Goal: Task Accomplishment & Management: Use online tool/utility

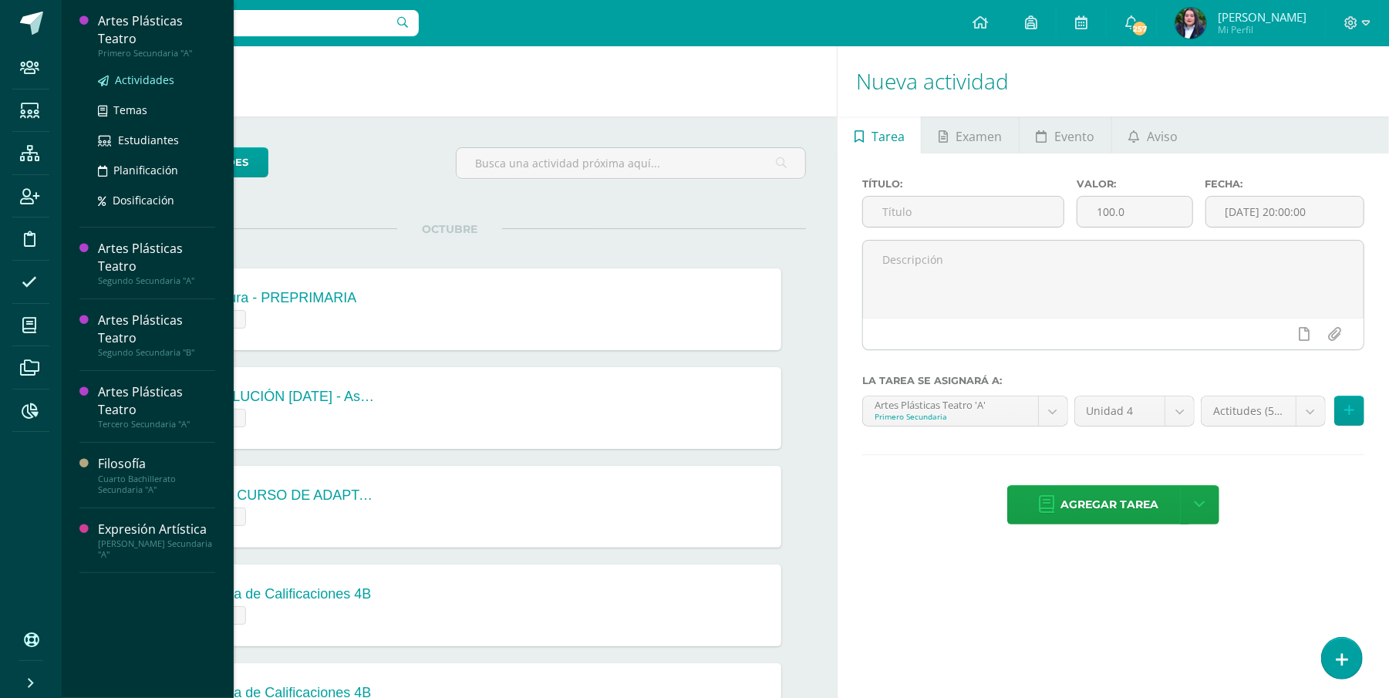
click at [146, 78] on span "Actividades" at bounding box center [144, 79] width 59 height 15
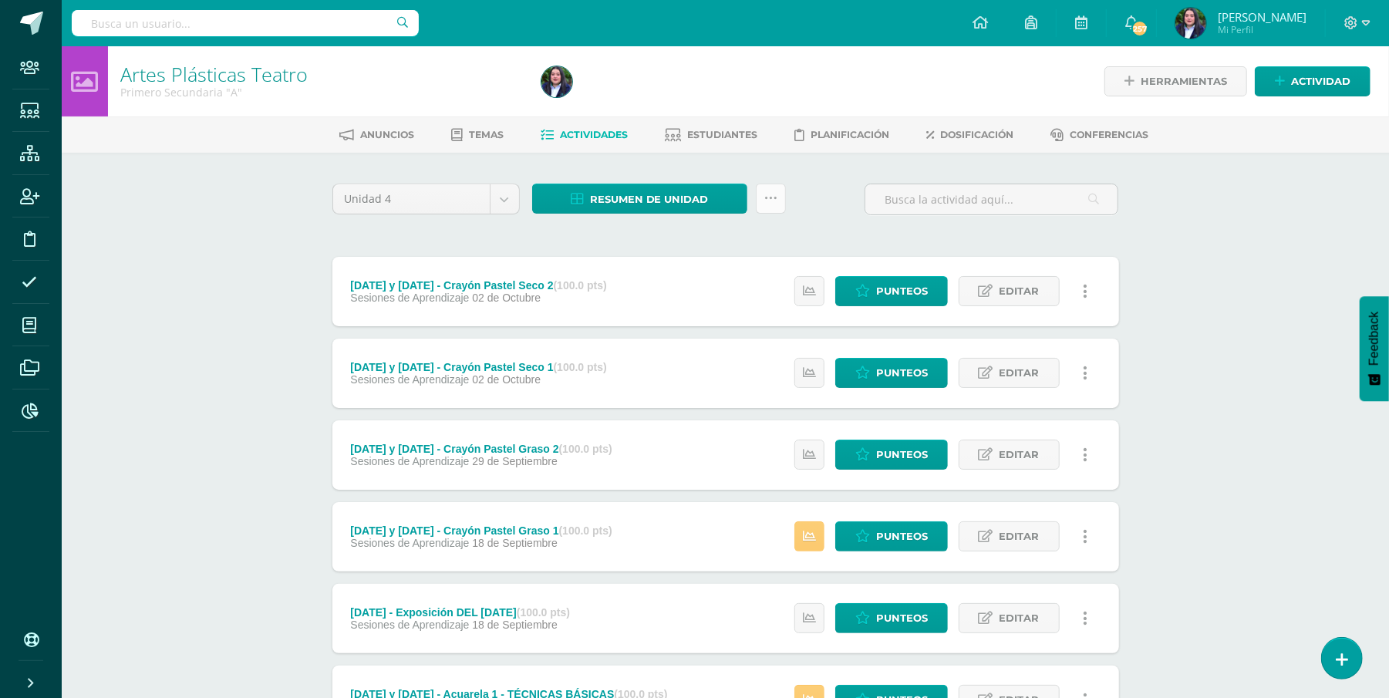
click at [771, 192] on icon at bounding box center [770, 198] width 13 height 13
click at [743, 245] on link "Subir actividades en masa" at bounding box center [732, 246] width 170 height 37
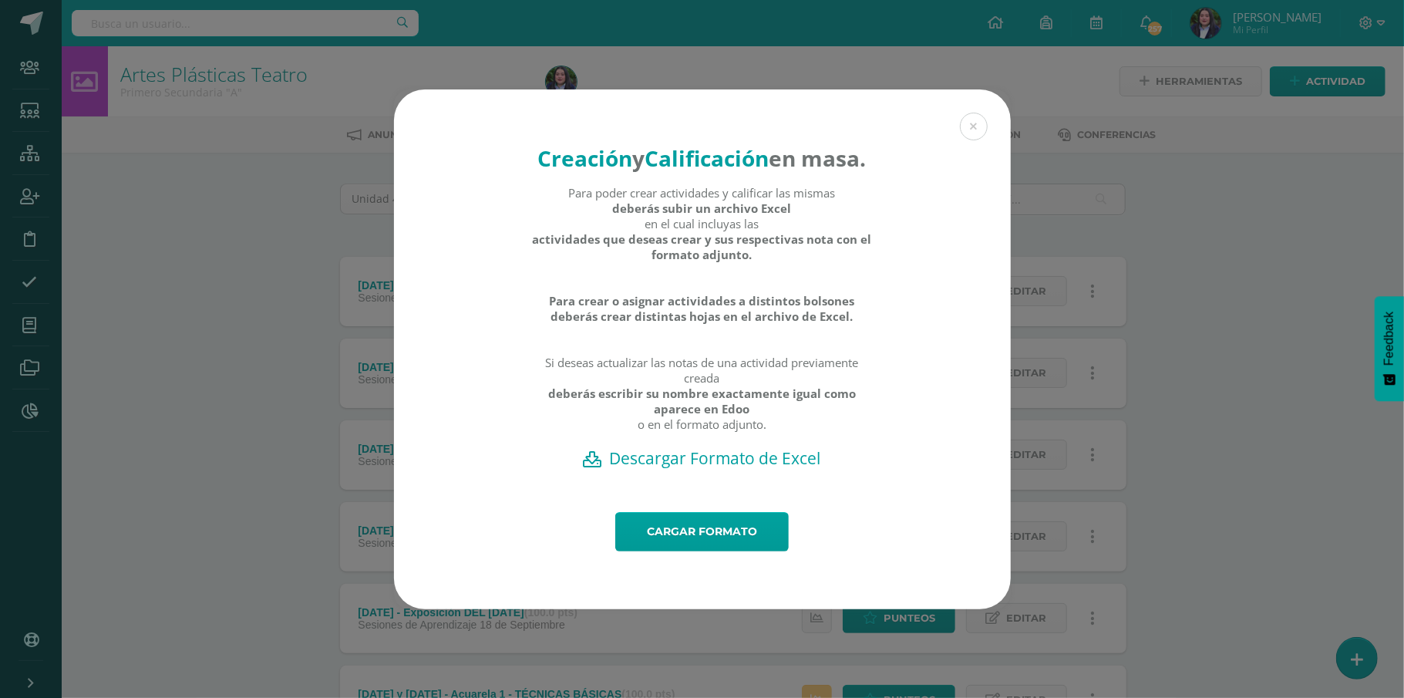
click at [745, 469] on h2 "Descargar Formato de Excel" at bounding box center [702, 458] width 563 height 22
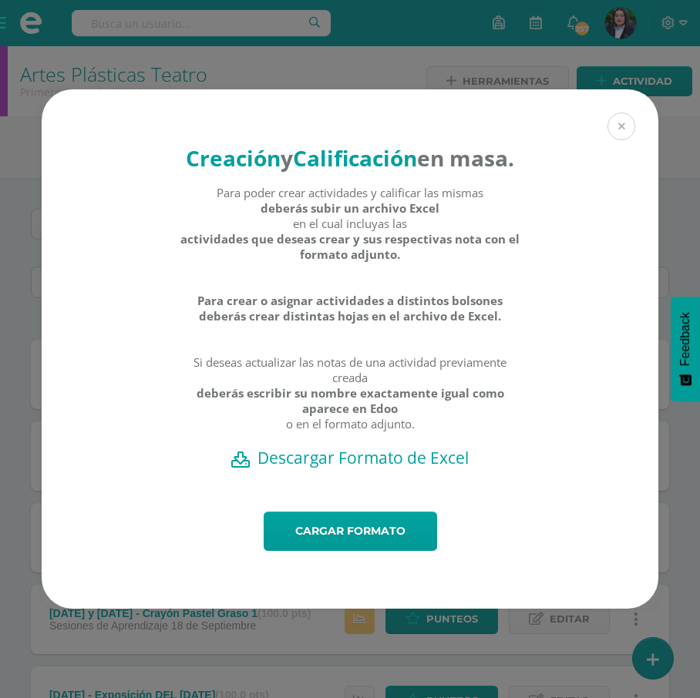
click at [620, 113] on button at bounding box center [622, 127] width 28 height 28
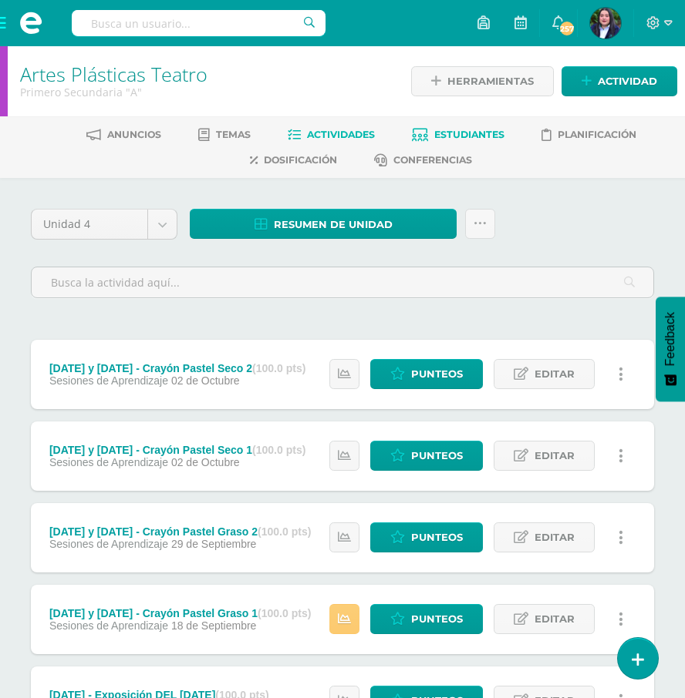
click at [483, 130] on span "Estudiantes" at bounding box center [469, 135] width 70 height 12
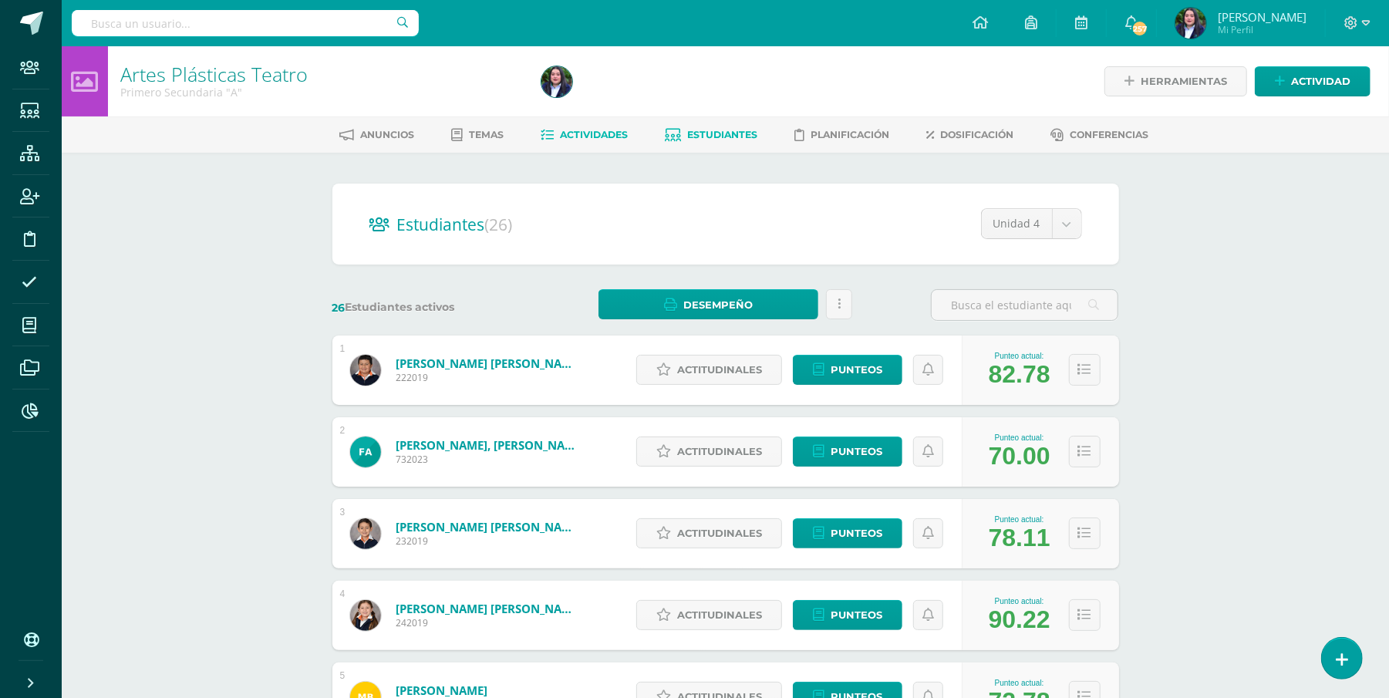
click at [571, 137] on span "Actividades" at bounding box center [594, 135] width 68 height 12
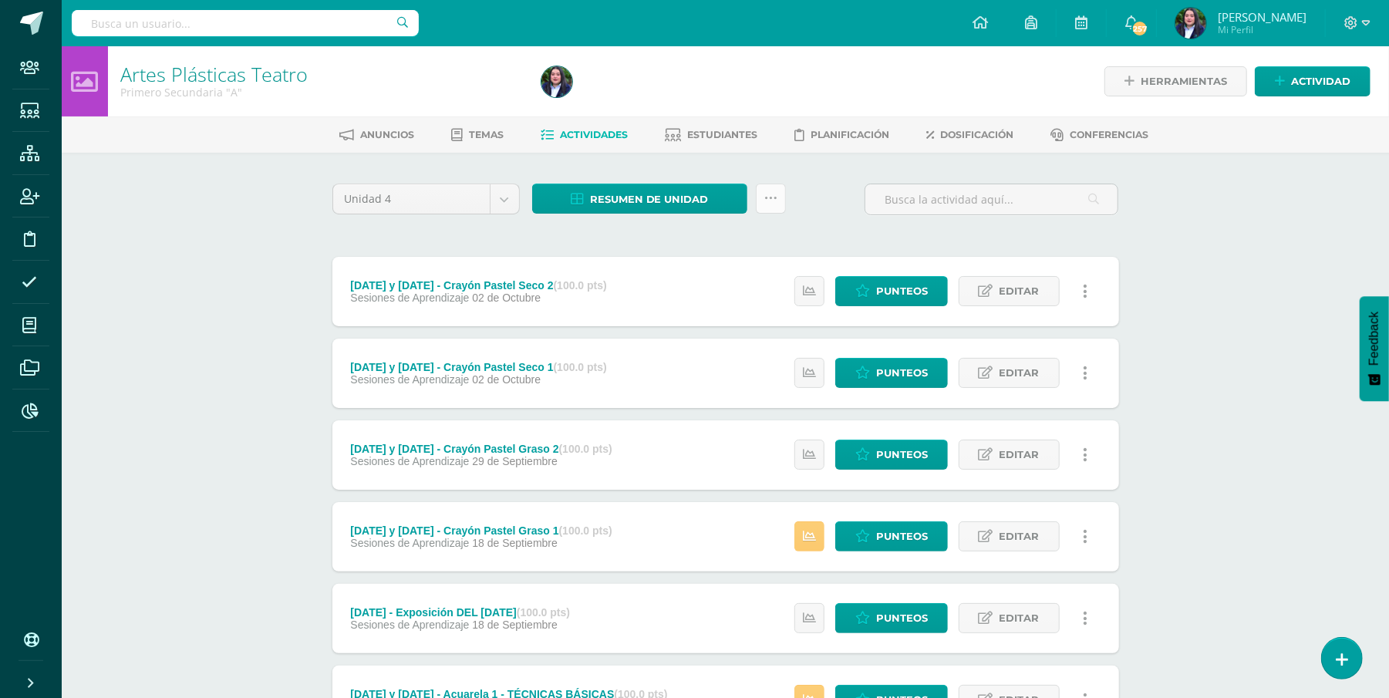
click at [769, 199] on icon at bounding box center [770, 198] width 13 height 13
click at [759, 235] on link "Subir actividades en masa" at bounding box center [732, 246] width 170 height 37
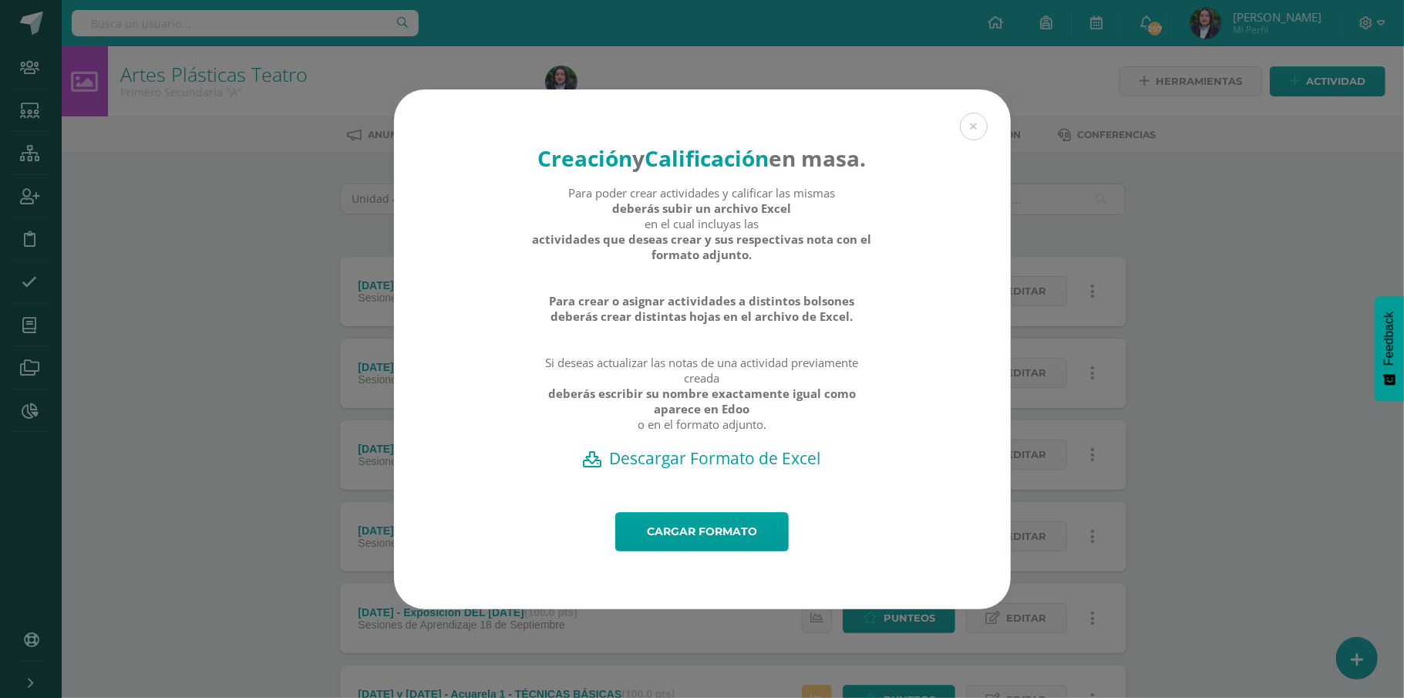
click at [673, 469] on h2 "Descargar Formato de Excel" at bounding box center [702, 458] width 563 height 22
click at [710, 549] on link "Cargar formato" at bounding box center [701, 531] width 173 height 39
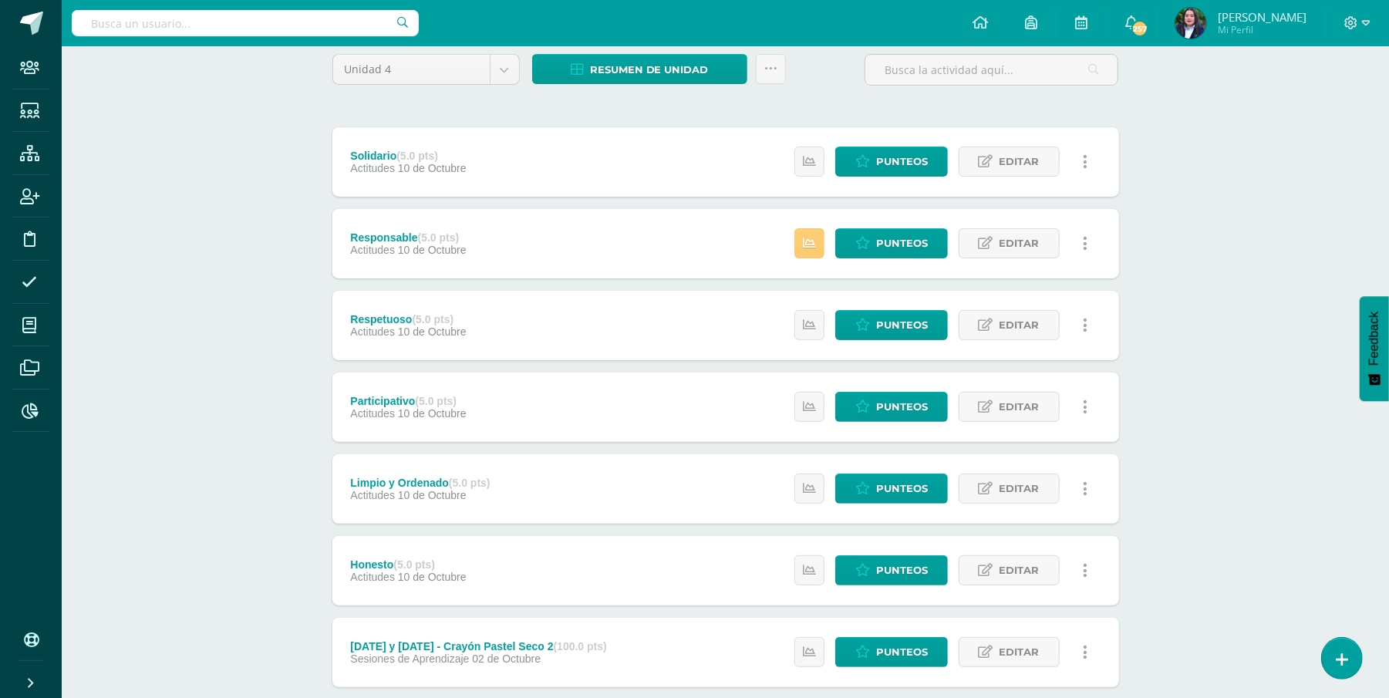
scroll to position [136, 0]
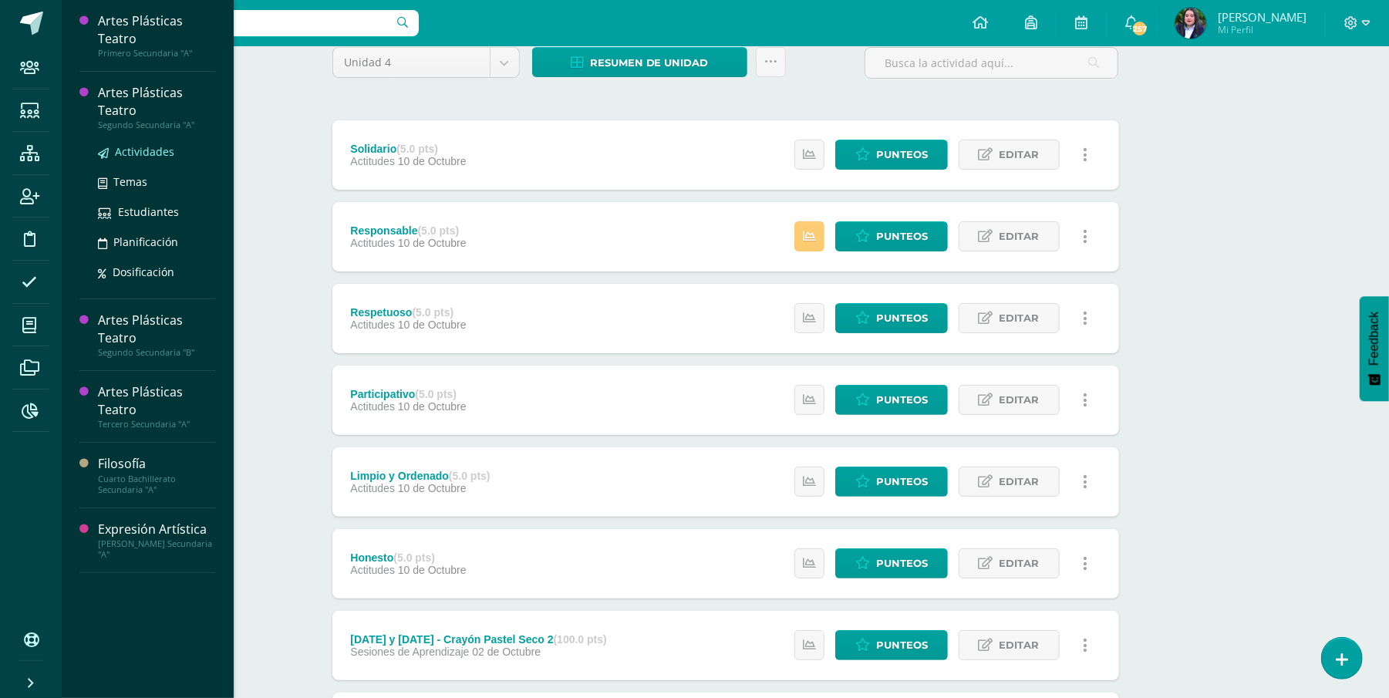
click at [128, 145] on span "Actividades" at bounding box center [144, 151] width 59 height 15
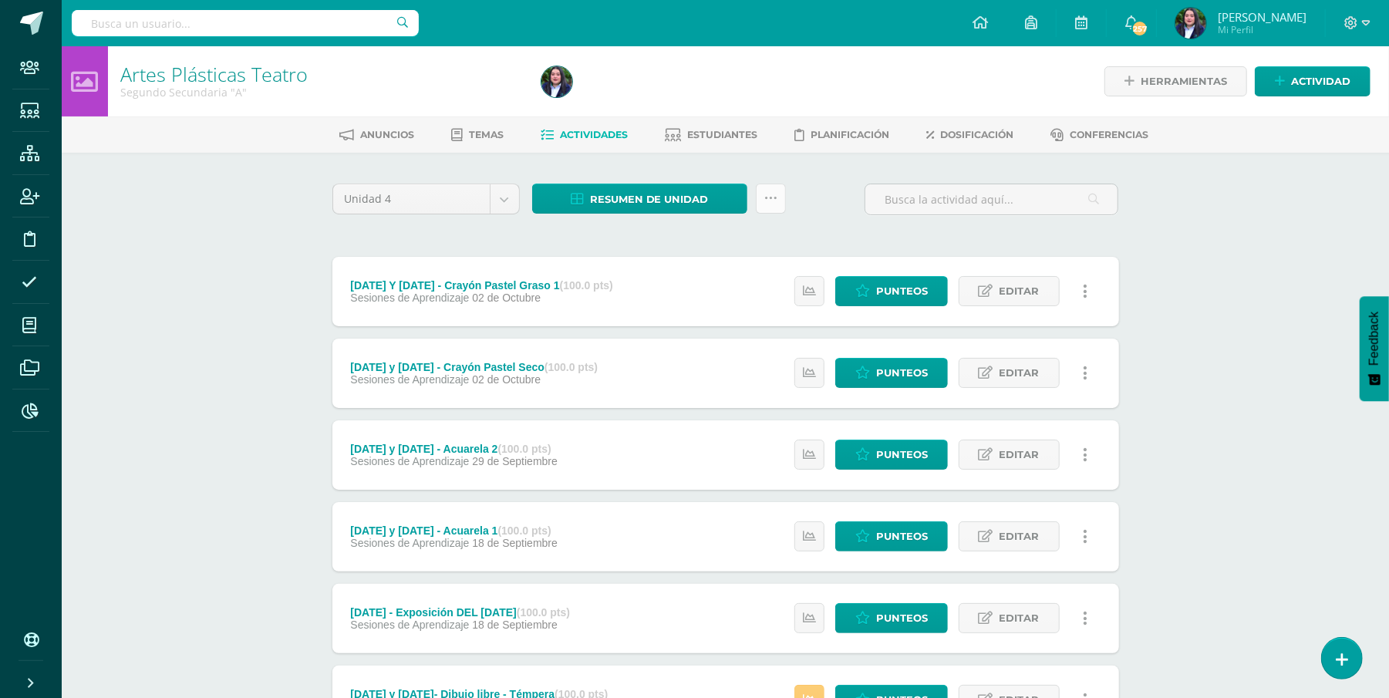
click at [777, 204] on link at bounding box center [771, 198] width 30 height 30
click at [748, 236] on link "Subir actividades en masa" at bounding box center [732, 246] width 170 height 37
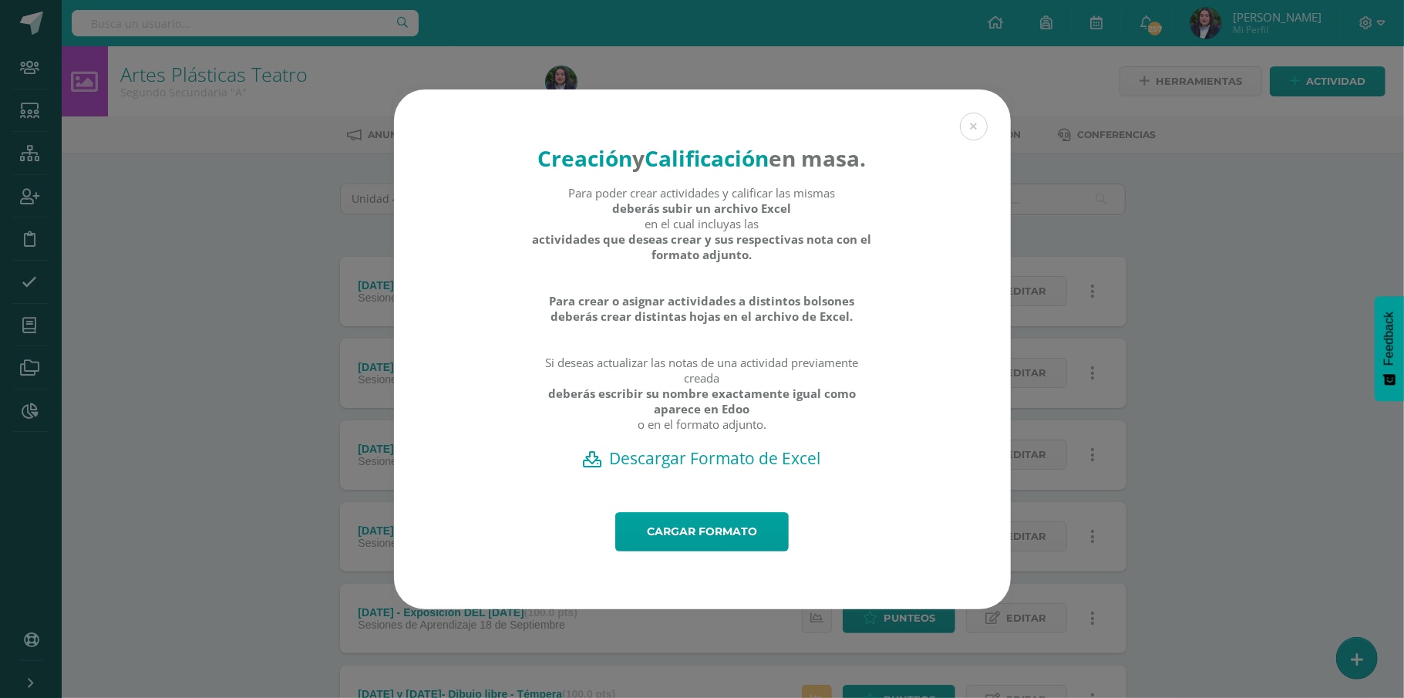
click at [674, 469] on h2 "Descargar Formato de Excel" at bounding box center [702, 458] width 563 height 22
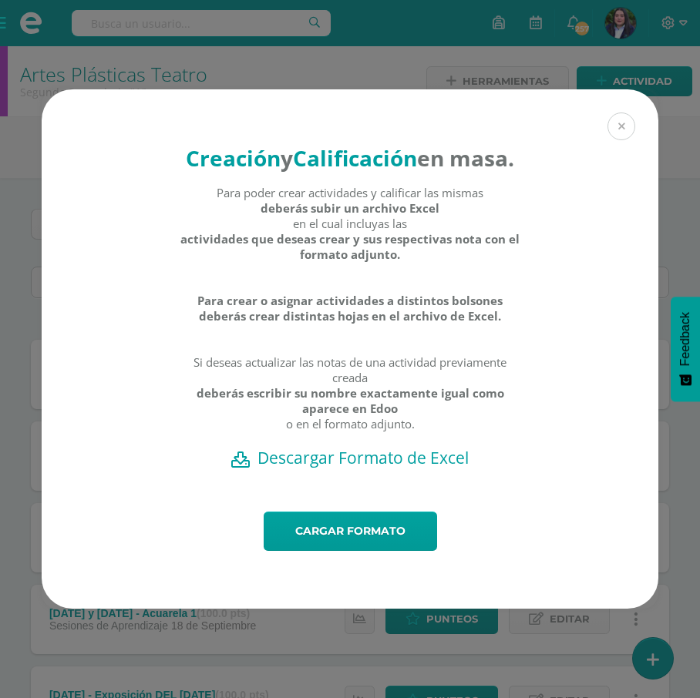
click at [615, 114] on button at bounding box center [622, 127] width 28 height 28
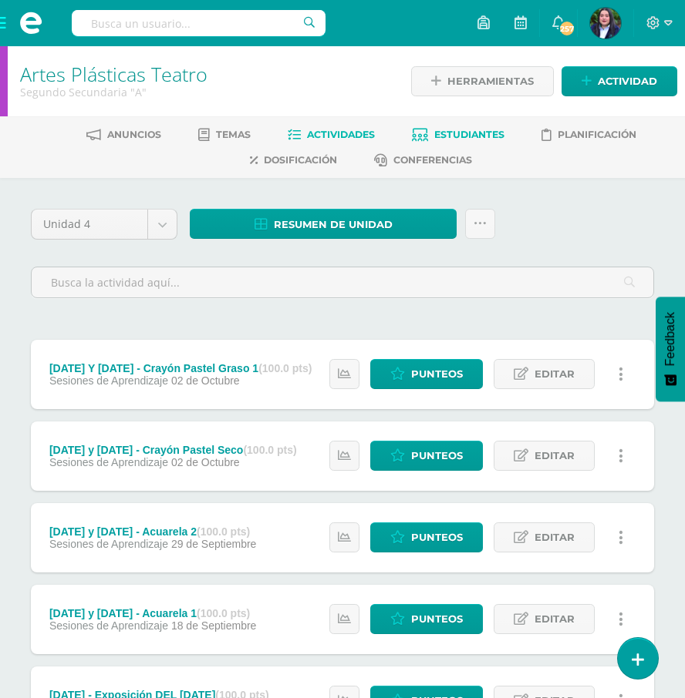
click at [473, 133] on span "Estudiantes" at bounding box center [469, 135] width 70 height 12
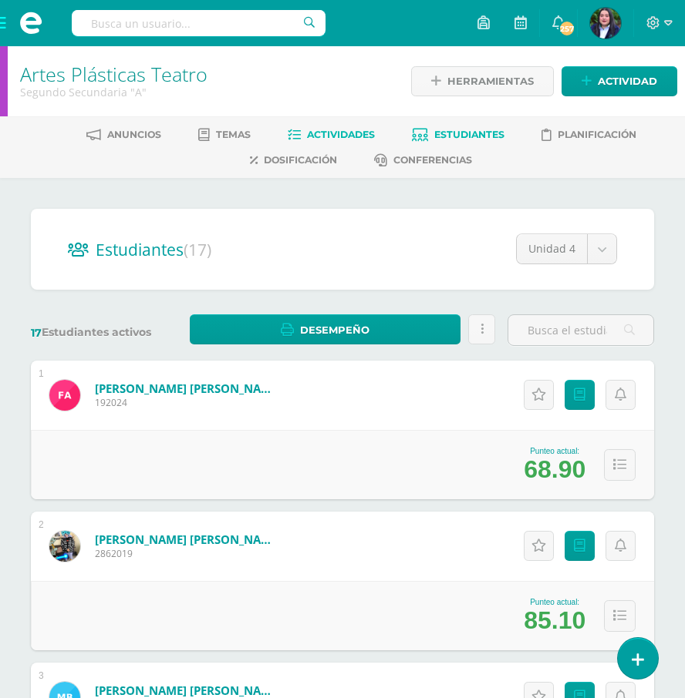
click at [341, 130] on span "Actividades" at bounding box center [341, 135] width 68 height 12
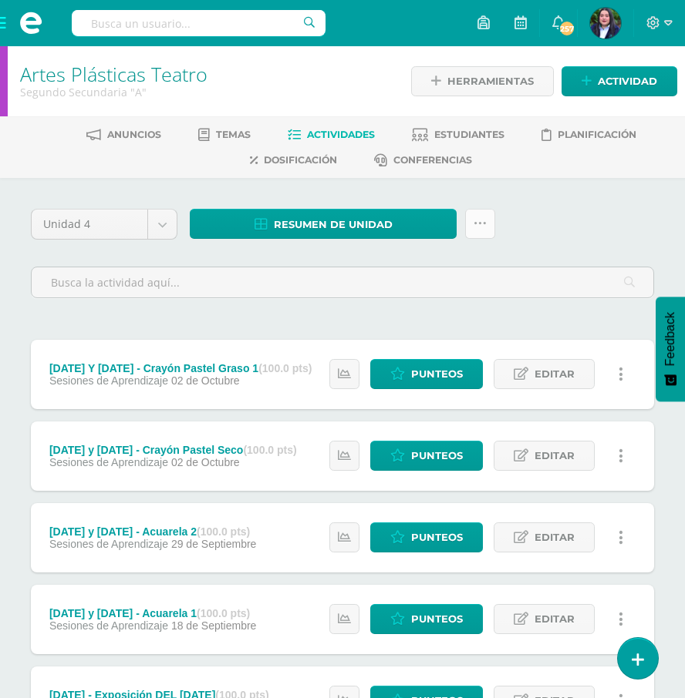
click at [482, 219] on icon at bounding box center [479, 223] width 13 height 13
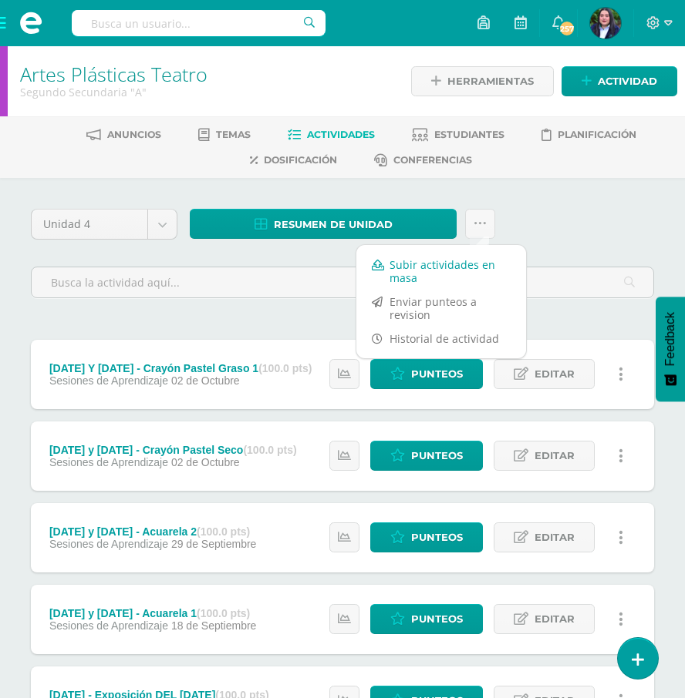
click at [466, 259] on link "Subir actividades en masa" at bounding box center [441, 271] width 170 height 37
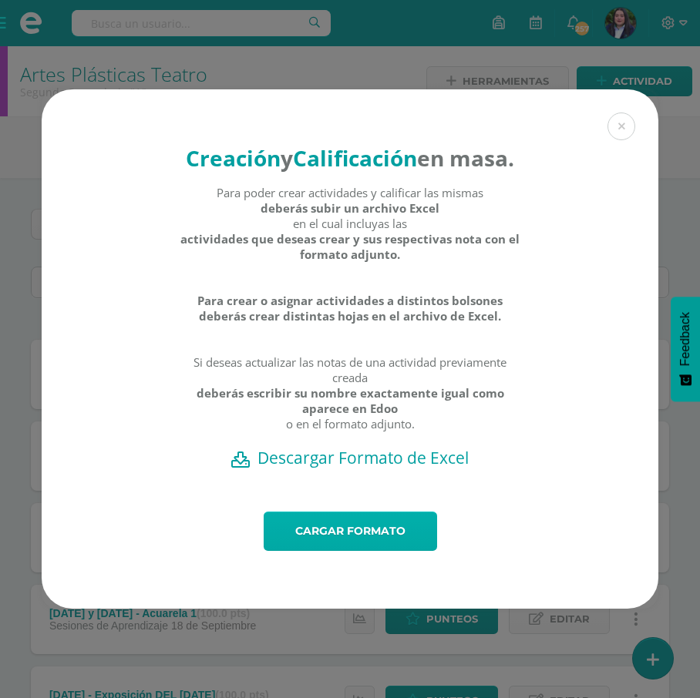
click at [368, 547] on link "Cargar formato" at bounding box center [350, 531] width 173 height 39
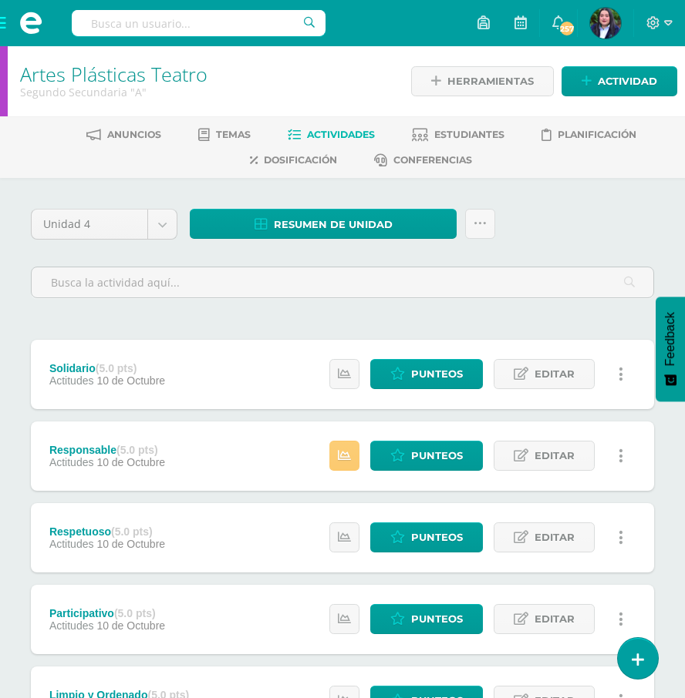
click at [3, 25] on span at bounding box center [31, 23] width 62 height 46
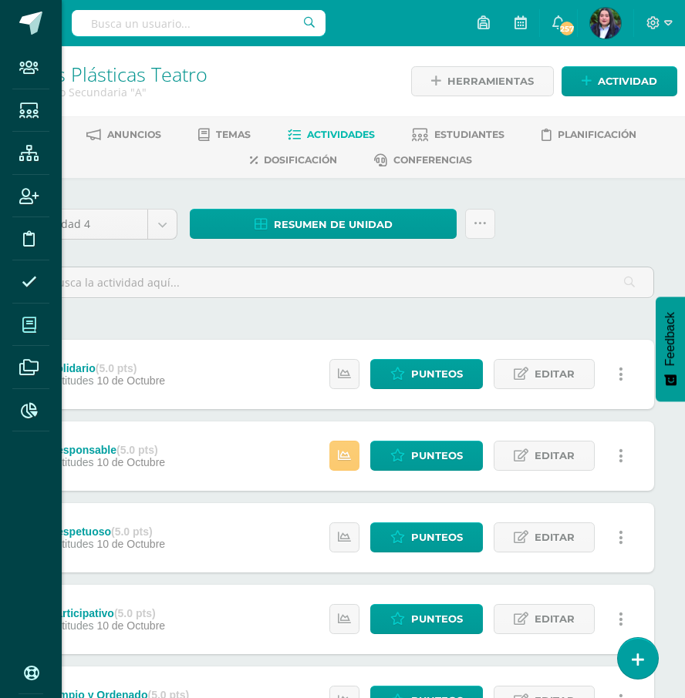
click at [32, 327] on icon at bounding box center [29, 325] width 14 height 15
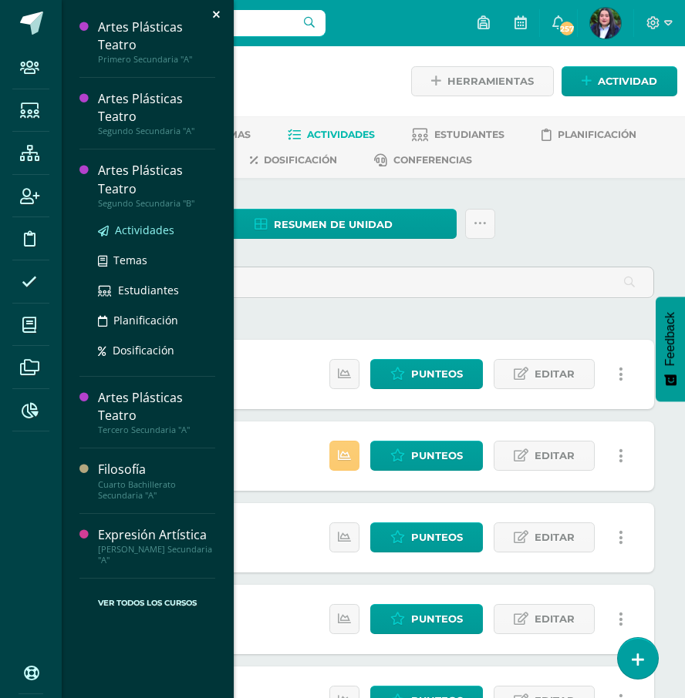
click at [143, 228] on span "Actividades" at bounding box center [144, 230] width 59 height 15
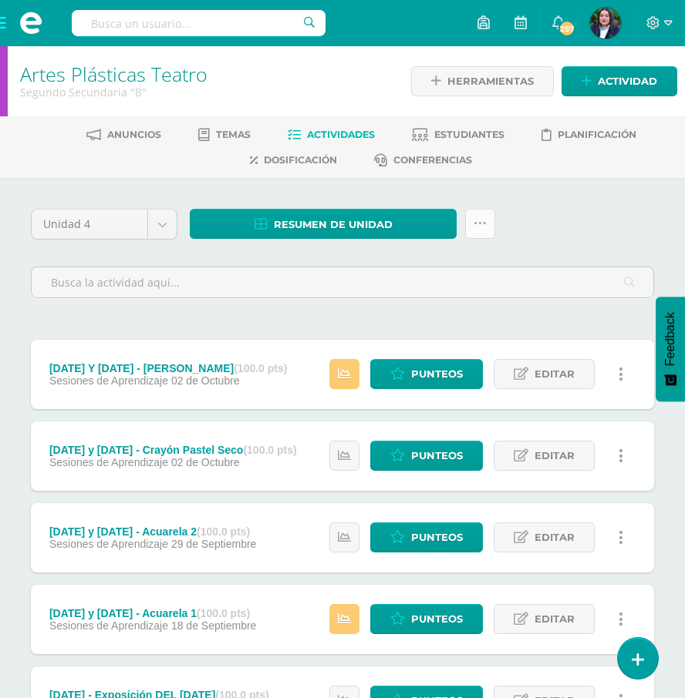
click at [478, 220] on icon at bounding box center [479, 223] width 13 height 13
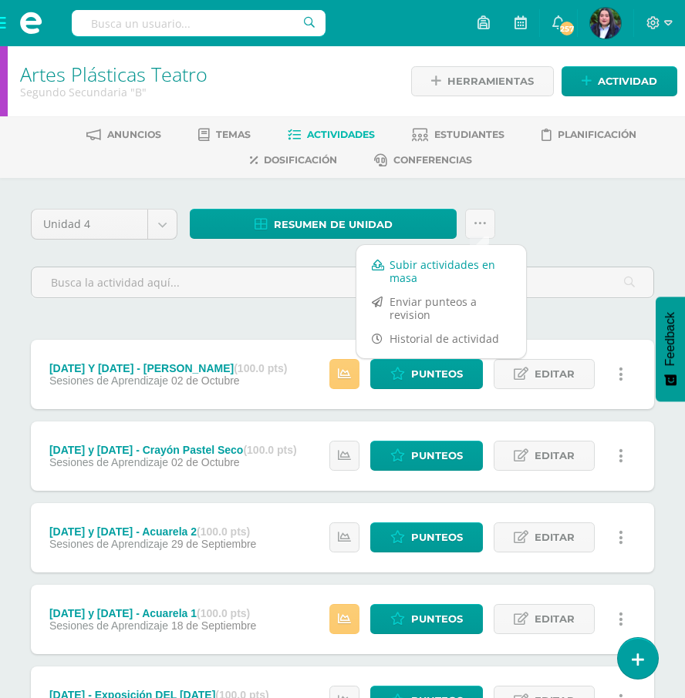
click at [460, 264] on link "Subir actividades en masa" at bounding box center [441, 271] width 170 height 37
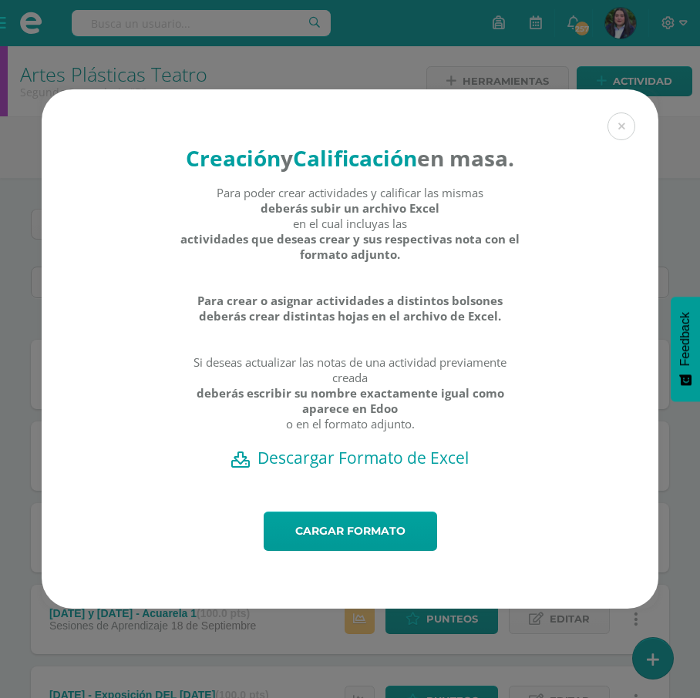
click at [377, 469] on h2 "Descargar Formato de Excel" at bounding box center [350, 458] width 563 height 22
click at [629, 113] on button at bounding box center [622, 127] width 28 height 28
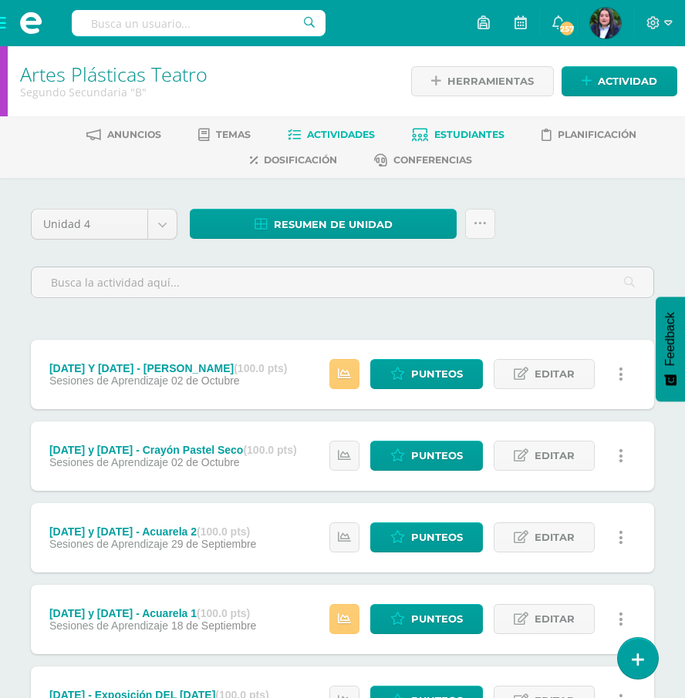
click at [470, 133] on span "Estudiantes" at bounding box center [469, 135] width 70 height 12
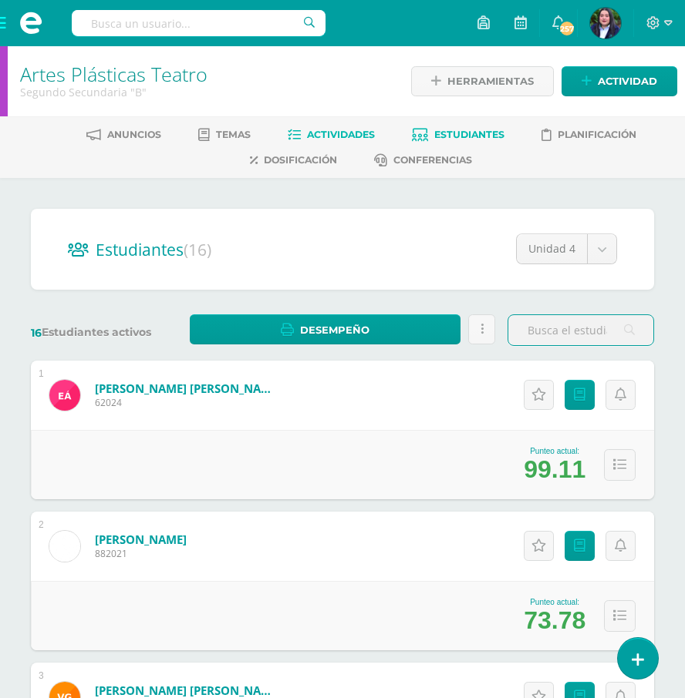
click at [328, 123] on link "Actividades" at bounding box center [331, 135] width 87 height 25
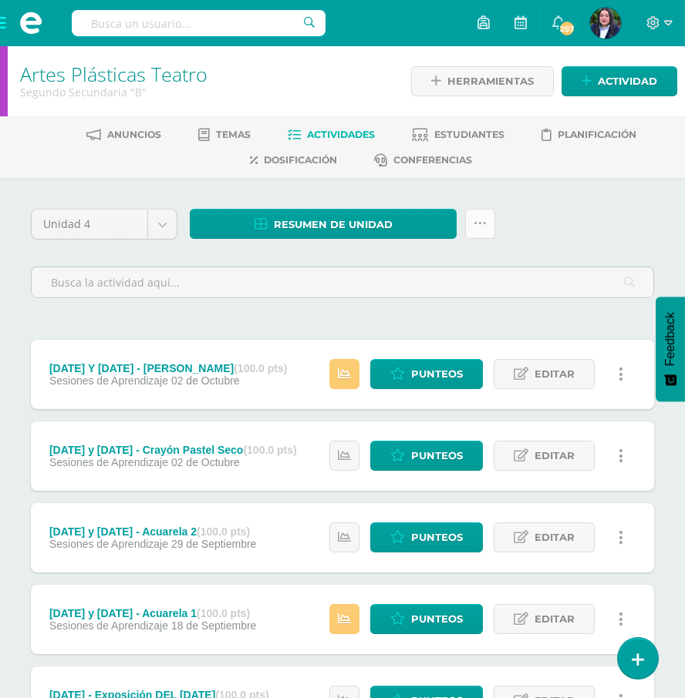
click at [478, 220] on icon at bounding box center [479, 223] width 13 height 13
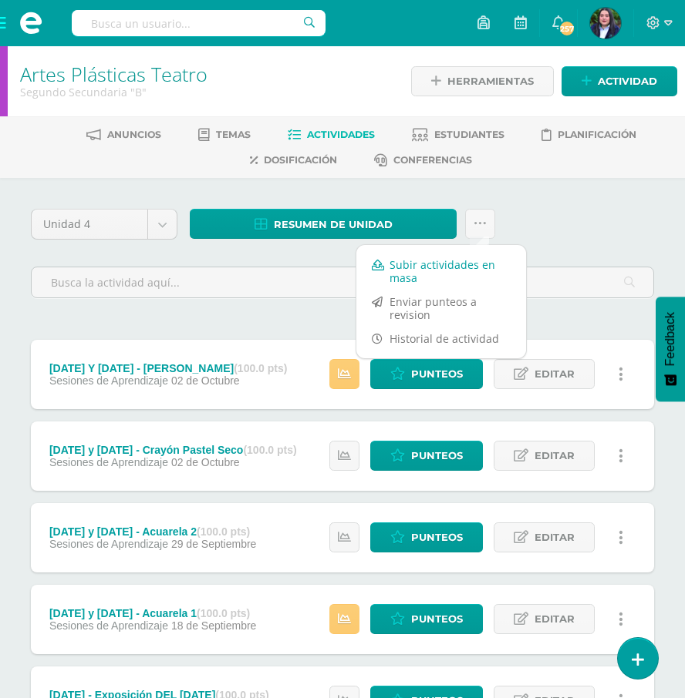
click at [458, 263] on link "Subir actividades en masa" at bounding box center [441, 271] width 170 height 37
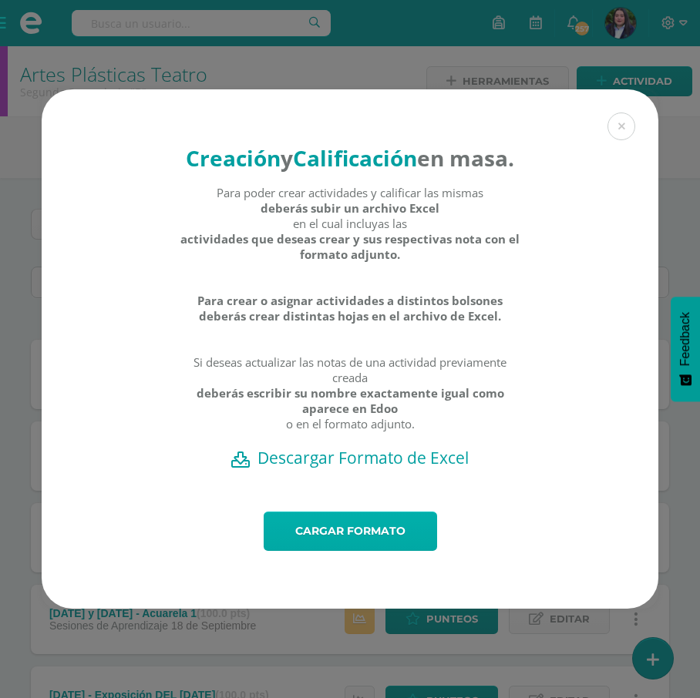
click at [367, 551] on link "Cargar formato" at bounding box center [350, 531] width 173 height 39
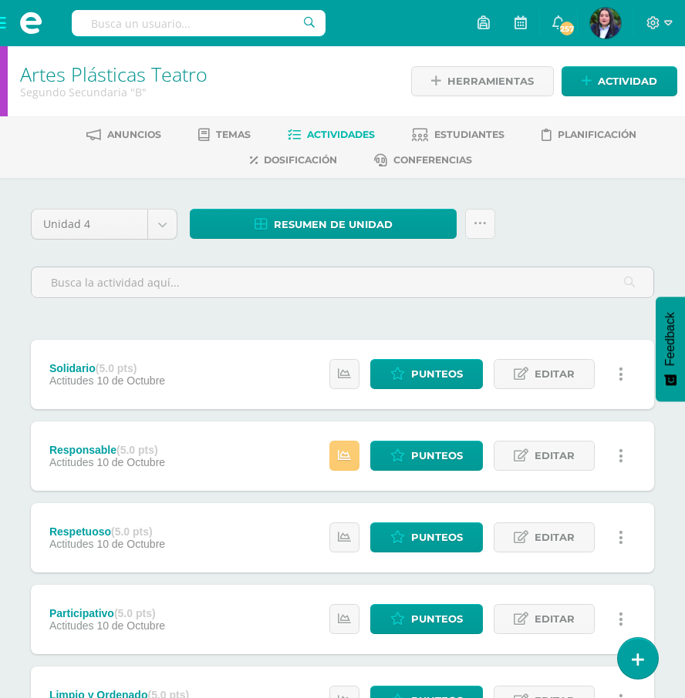
click at [3, 25] on span at bounding box center [31, 23] width 62 height 46
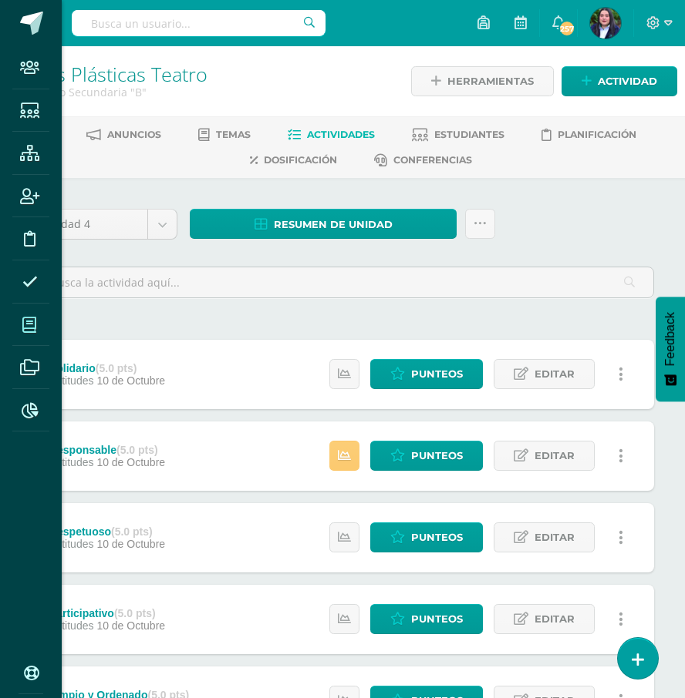
click at [19, 315] on span at bounding box center [29, 324] width 35 height 35
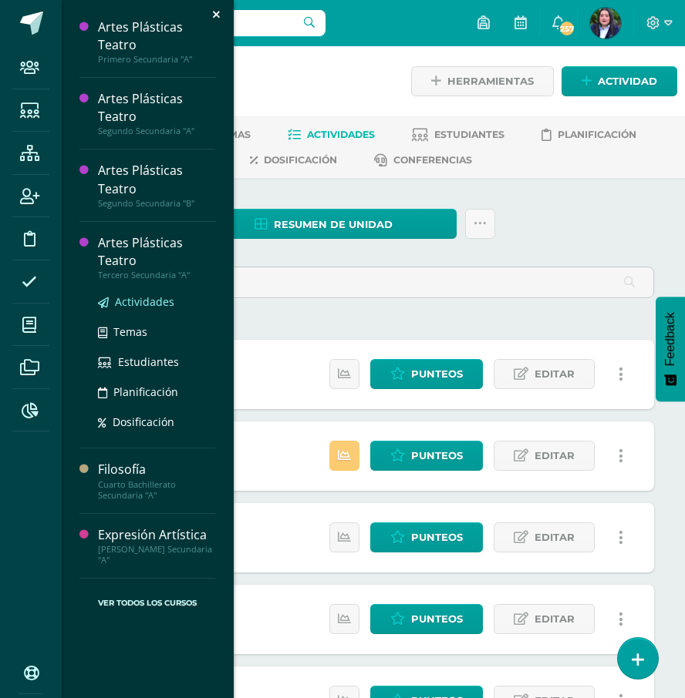
click at [134, 300] on span "Actividades" at bounding box center [144, 302] width 59 height 15
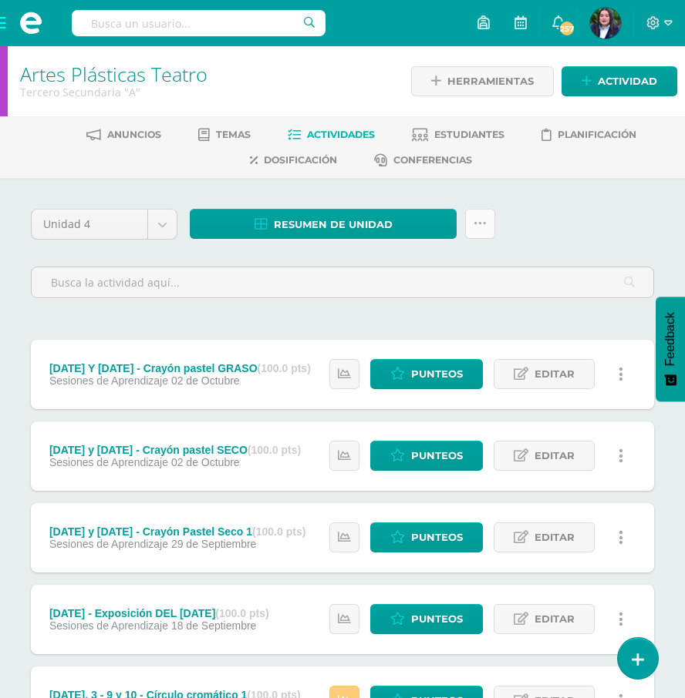
click at [475, 220] on icon at bounding box center [479, 223] width 13 height 13
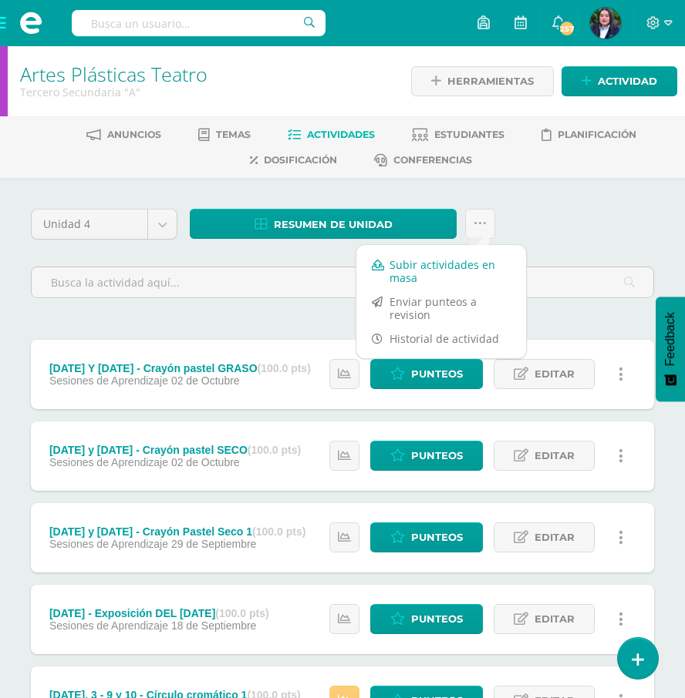
click at [442, 263] on link "Subir actividades en masa" at bounding box center [441, 271] width 170 height 37
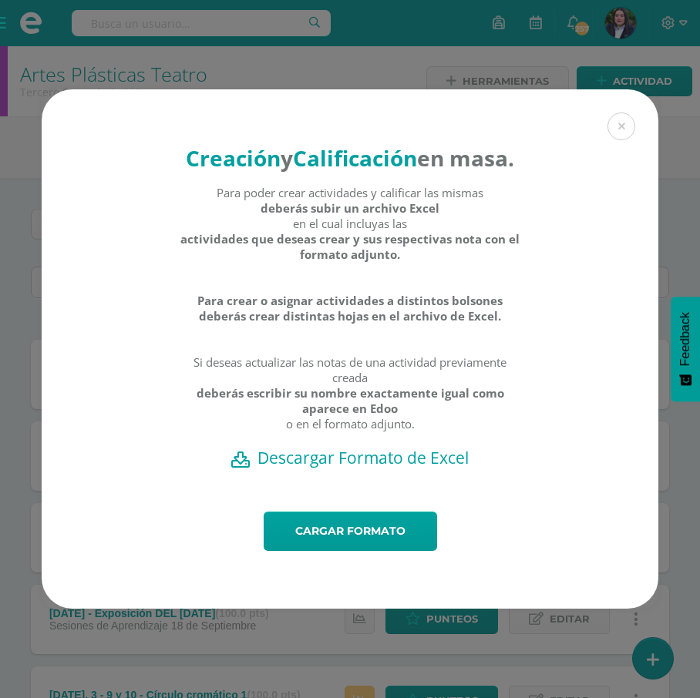
click at [406, 469] on h2 "Descargar Formato de Excel" at bounding box center [350, 458] width 563 height 22
click at [623, 115] on button at bounding box center [622, 127] width 28 height 28
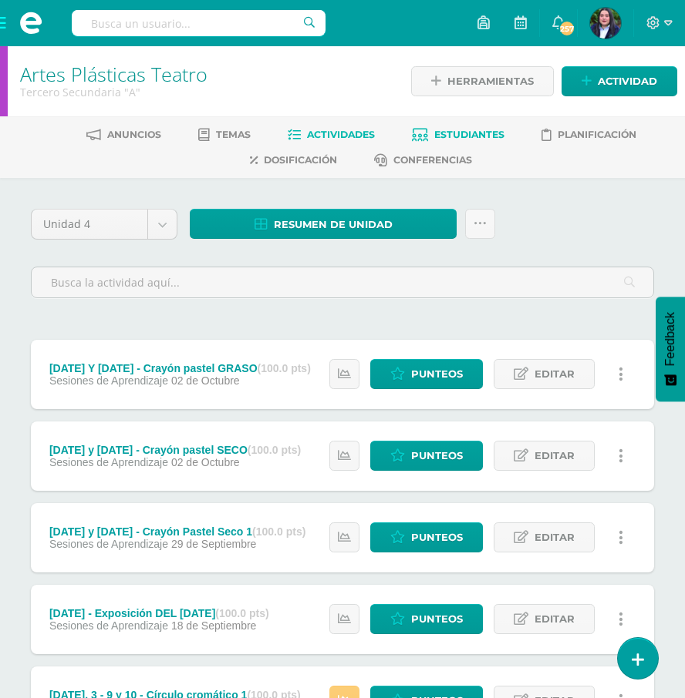
click at [461, 136] on span "Estudiantes" at bounding box center [469, 135] width 70 height 12
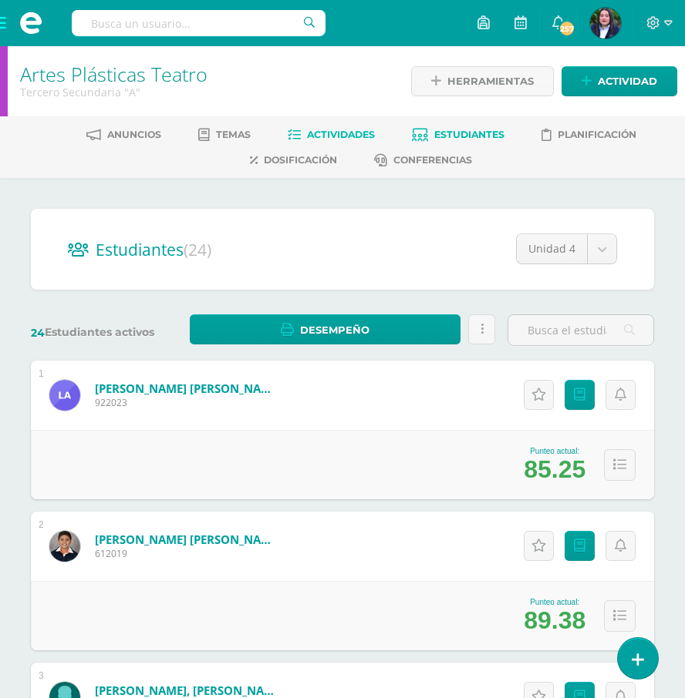
click at [341, 130] on span "Actividades" at bounding box center [341, 135] width 68 height 12
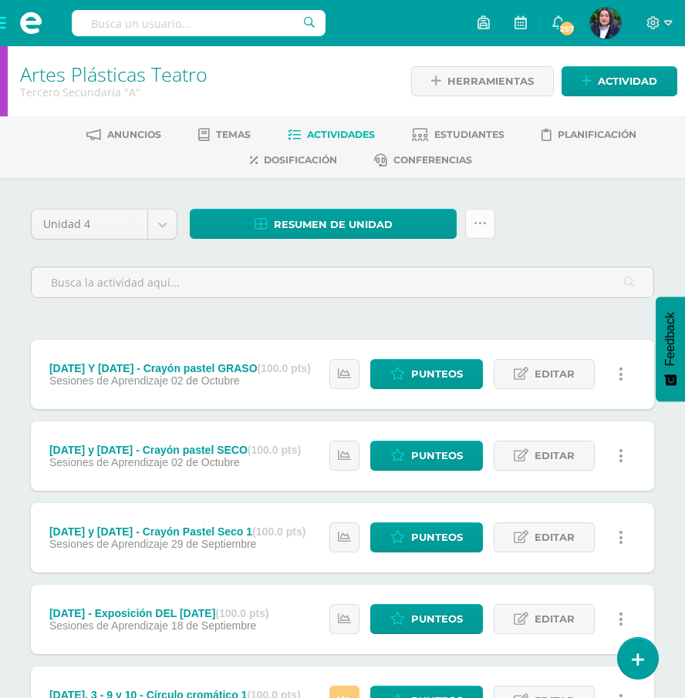
click at [490, 222] on link at bounding box center [480, 224] width 30 height 30
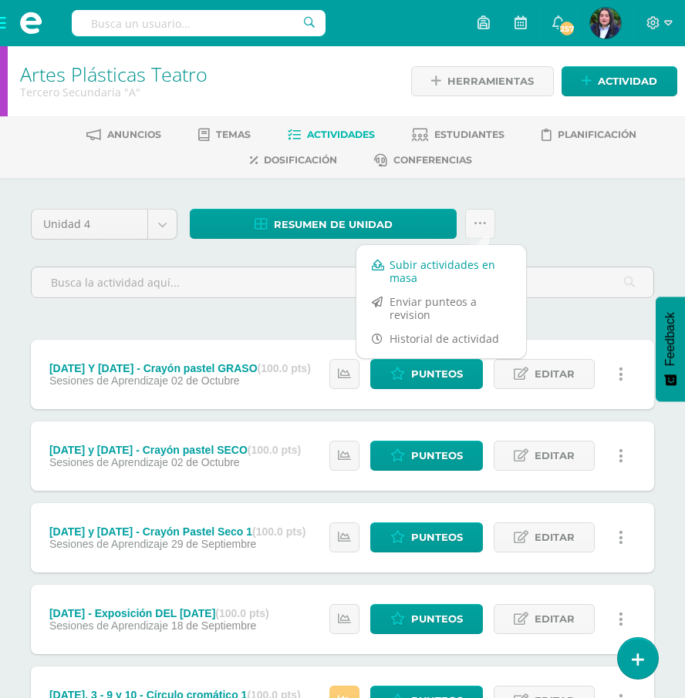
click at [454, 264] on link "Subir actividades en masa" at bounding box center [441, 271] width 170 height 37
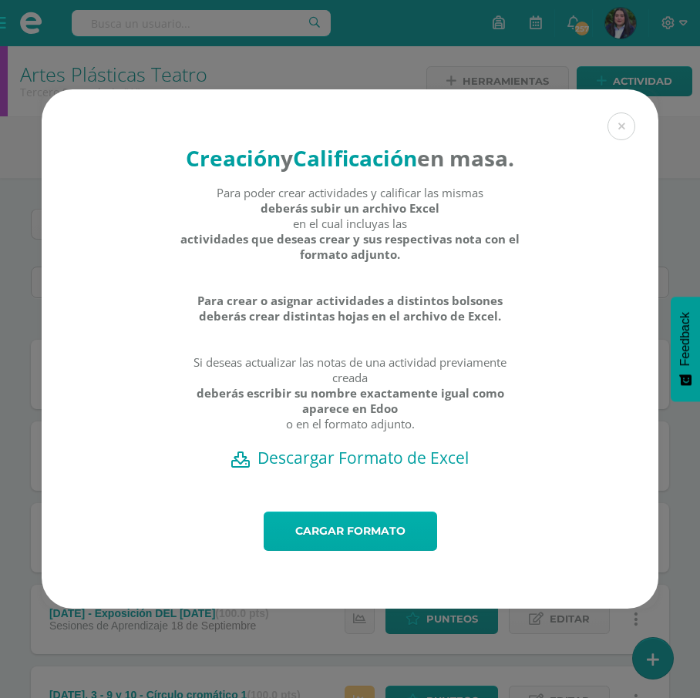
click at [348, 540] on link "Cargar formato" at bounding box center [350, 531] width 173 height 39
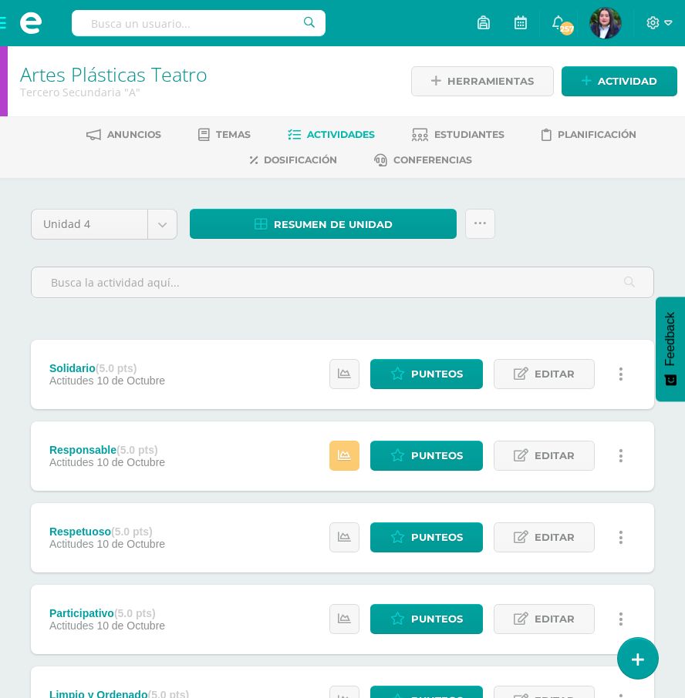
click at [4, 25] on span at bounding box center [31, 23] width 62 height 46
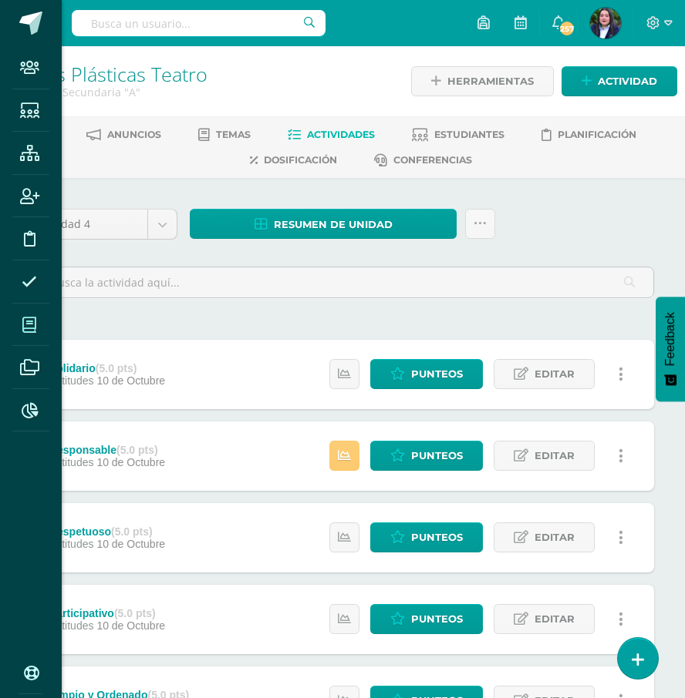
click at [23, 325] on icon at bounding box center [29, 325] width 14 height 15
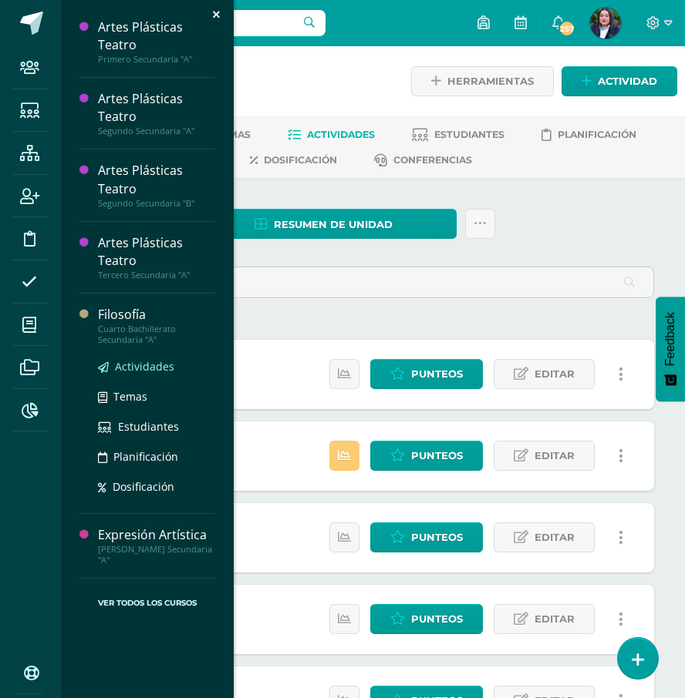
click at [128, 358] on link "Actividades" at bounding box center [156, 367] width 117 height 18
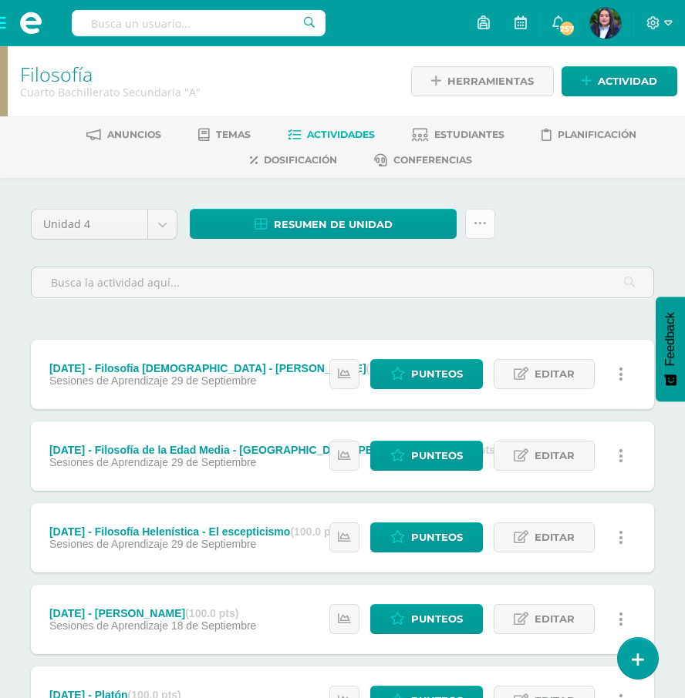
click at [478, 217] on icon at bounding box center [479, 223] width 13 height 13
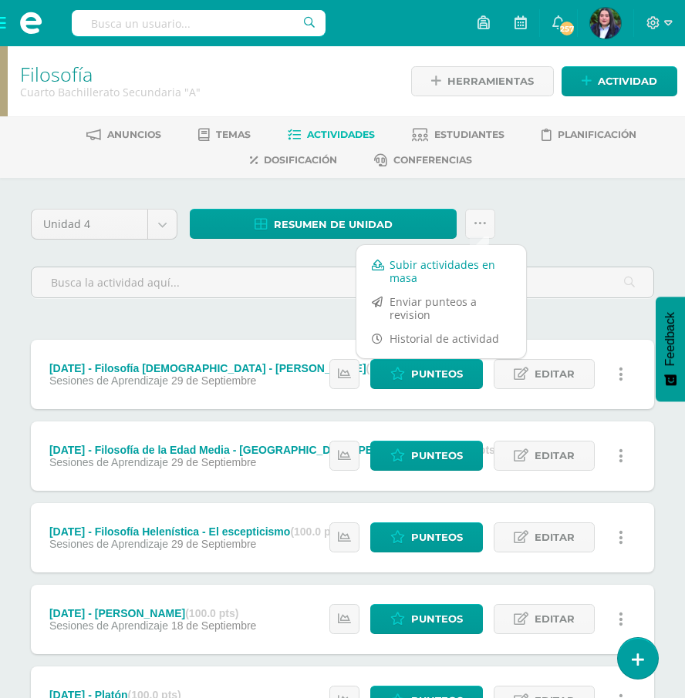
click at [451, 259] on link "Subir actividades en masa" at bounding box center [441, 271] width 170 height 37
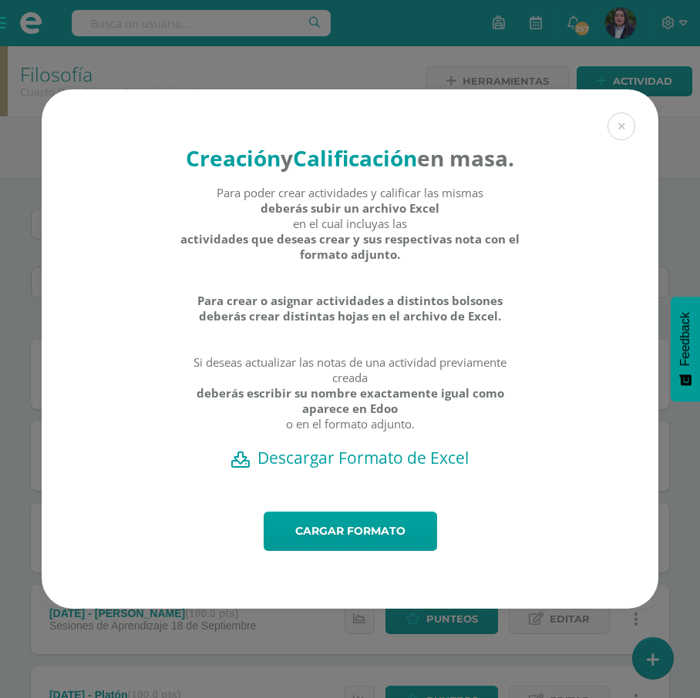
click at [353, 469] on h2 "Descargar Formato de Excel" at bounding box center [350, 458] width 563 height 22
drag, startPoint x: 623, startPoint y: 96, endPoint x: 617, endPoint y: 106, distance: 11.8
click at [623, 96] on div "Creación y Calificación en masa. Para poder crear actividades y calificar las m…" at bounding box center [350, 300] width 617 height 422
click at [615, 113] on button at bounding box center [622, 127] width 28 height 28
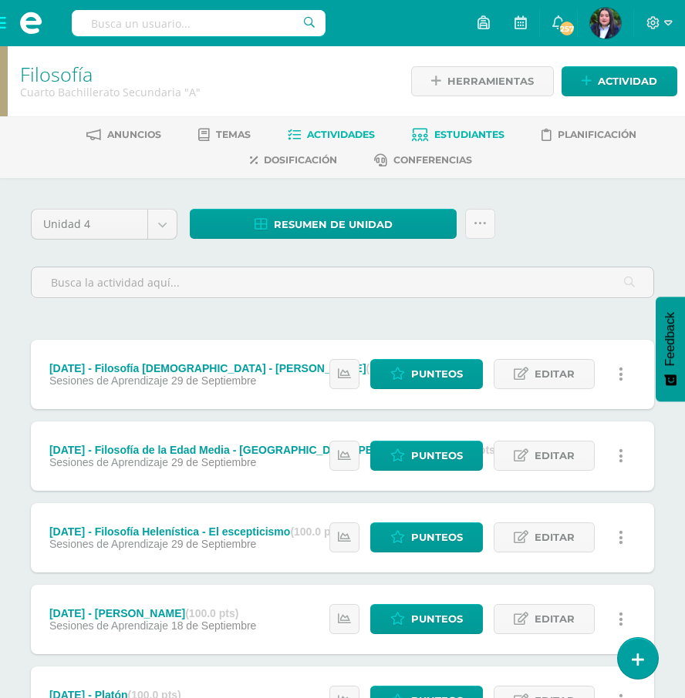
click at [445, 125] on link "Estudiantes" at bounding box center [458, 135] width 93 height 25
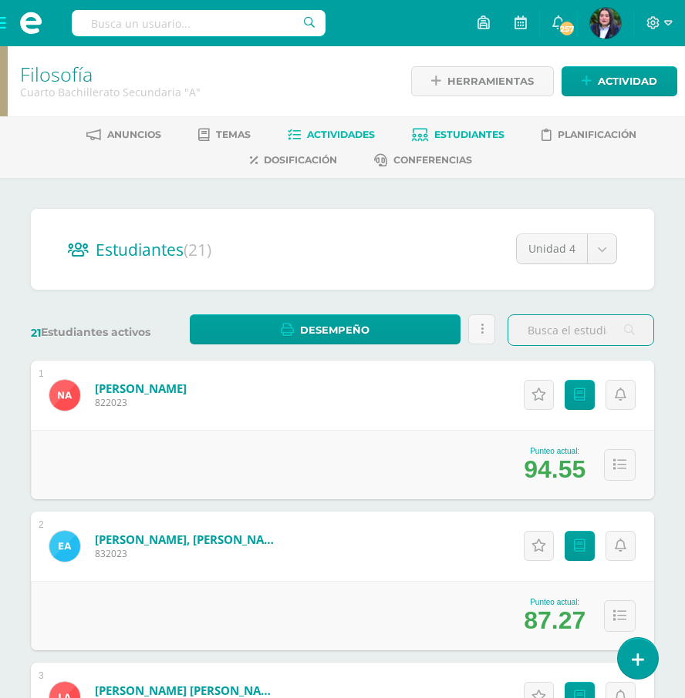
click at [331, 133] on span "Actividades" at bounding box center [341, 135] width 68 height 12
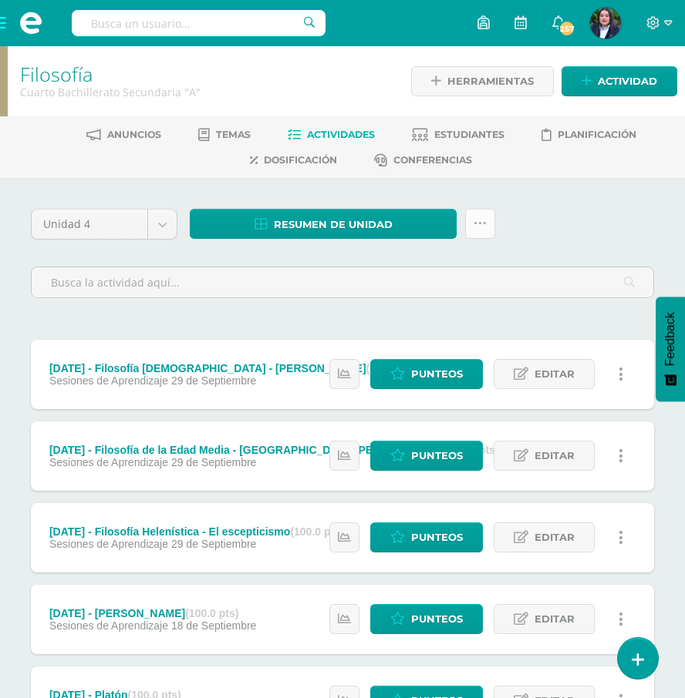
click at [475, 225] on icon at bounding box center [479, 223] width 13 height 13
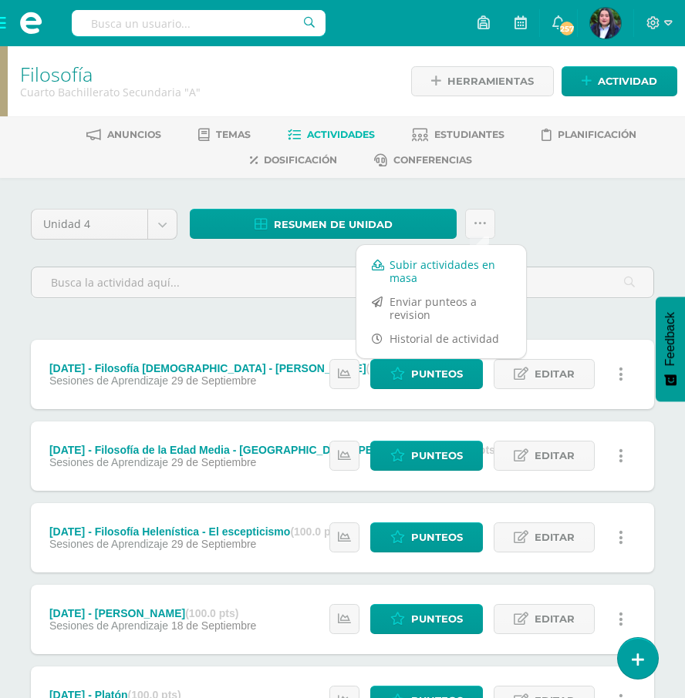
click at [455, 260] on link "Subir actividades en masa" at bounding box center [441, 271] width 170 height 37
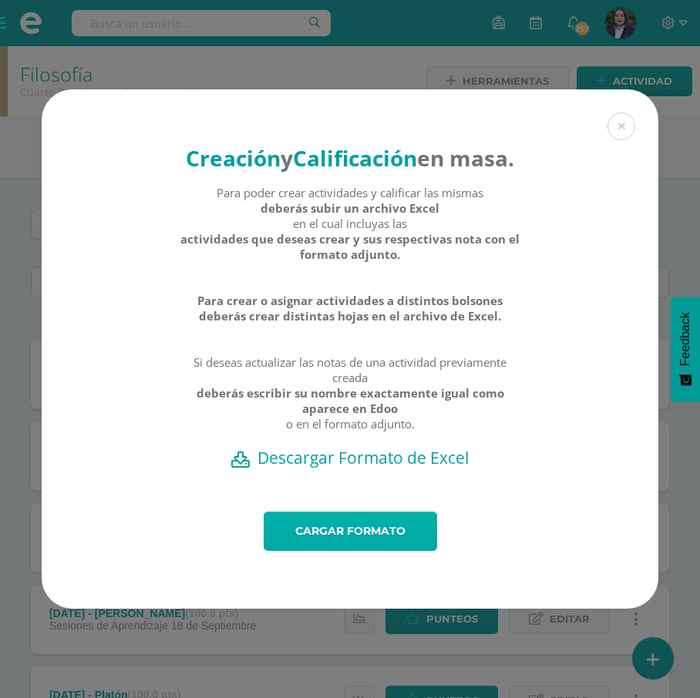
click at [353, 544] on link "Cargar formato" at bounding box center [350, 531] width 173 height 39
